Goal: Task Accomplishment & Management: Use online tool/utility

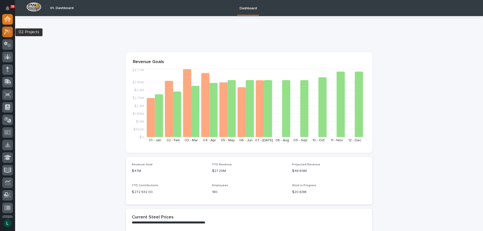
click at [8, 32] on icon at bounding box center [9, 31] width 4 height 5
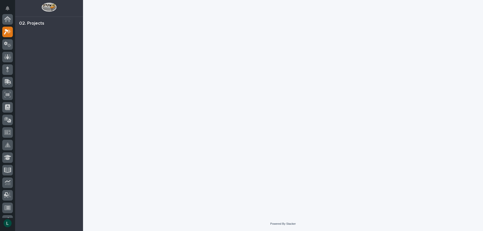
scroll to position [13, 0]
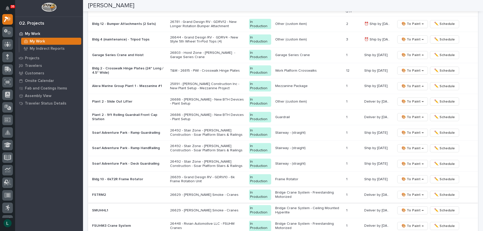
scroll to position [503, 0]
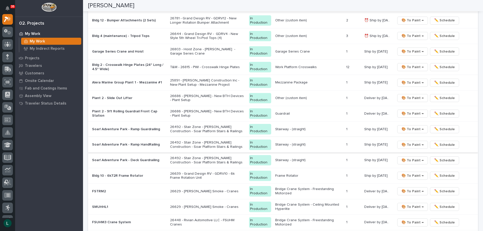
click at [411, 144] on span "🎨 To Paint →" at bounding box center [412, 145] width 22 height 6
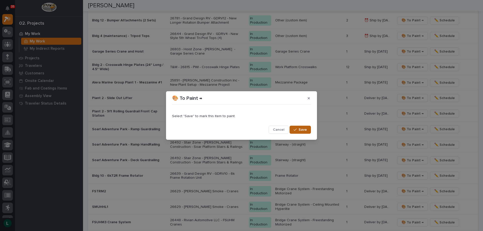
click at [299, 129] on span "Save" at bounding box center [302, 129] width 8 height 5
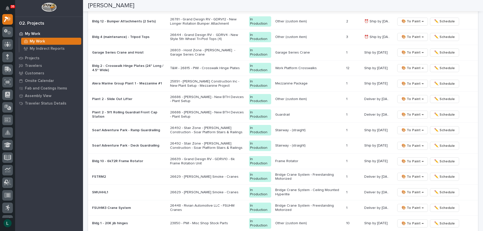
scroll to position [495, 0]
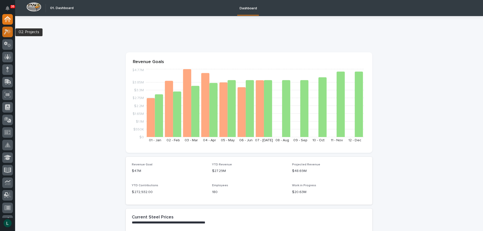
click at [6, 31] on icon at bounding box center [7, 32] width 7 height 6
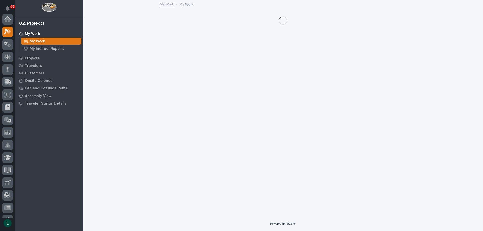
scroll to position [13, 0]
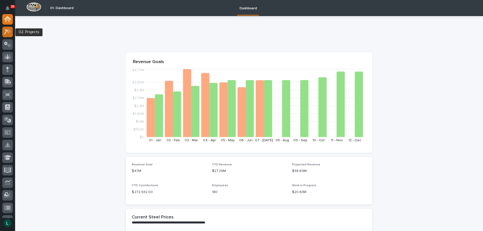
click at [6, 32] on icon at bounding box center [7, 32] width 7 height 6
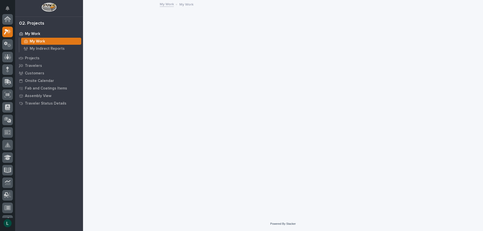
scroll to position [13, 0]
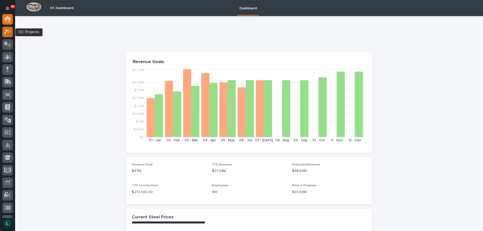
click at [7, 32] on icon at bounding box center [7, 32] width 7 height 6
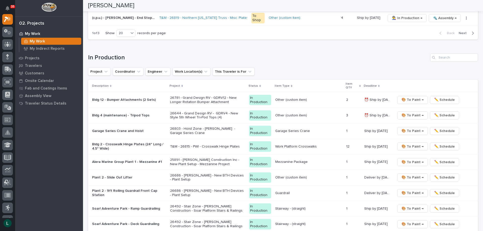
scroll to position [427, 0]
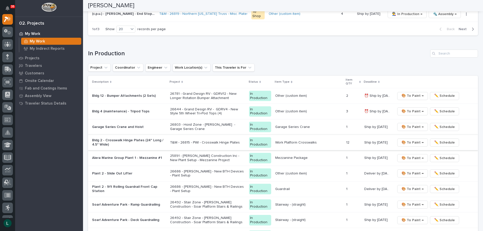
click at [410, 141] on span "🎨 To Paint →" at bounding box center [412, 143] width 22 height 6
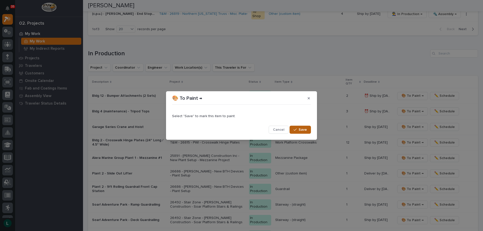
click at [304, 129] on span "Save" at bounding box center [302, 129] width 8 height 5
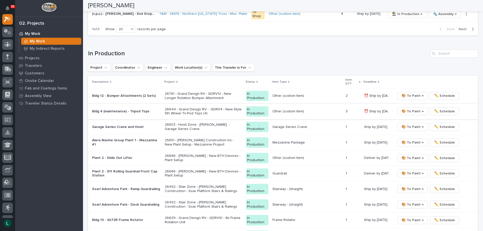
scroll to position [420, 0]
